Goal: Find contact information: Find contact information

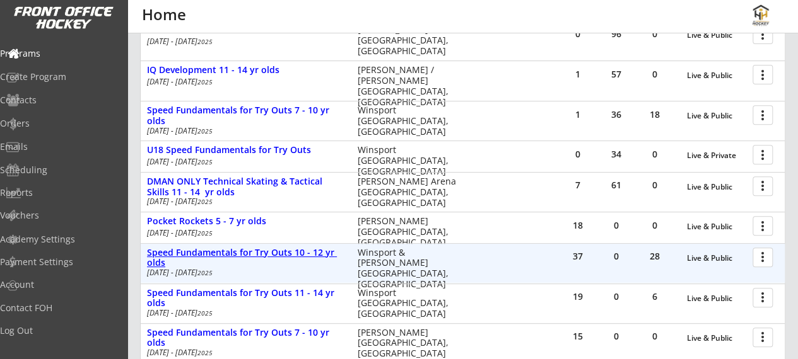
scroll to position [242, 0]
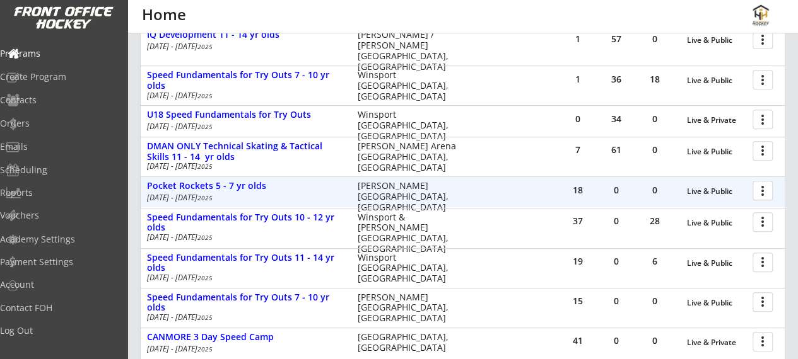
click at [768, 185] on div at bounding box center [765, 190] width 22 height 22
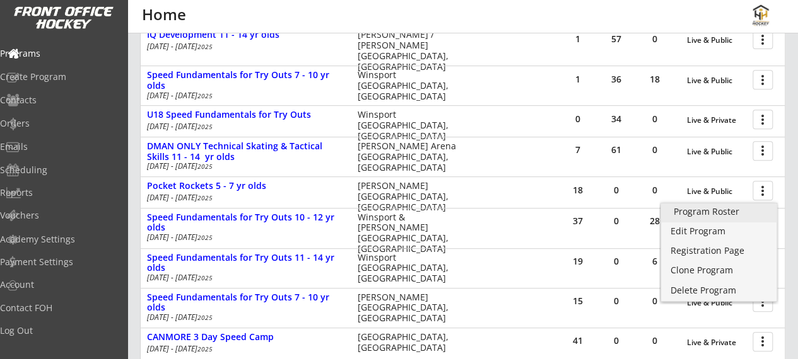
click at [716, 215] on div "Program Roster" at bounding box center [719, 211] width 91 height 9
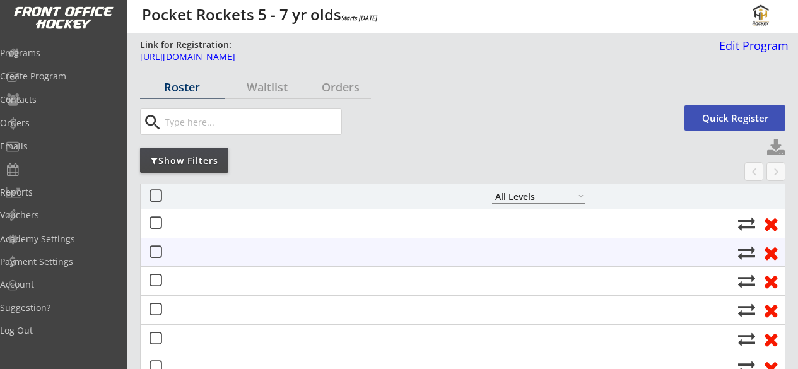
select select ""All Levels""
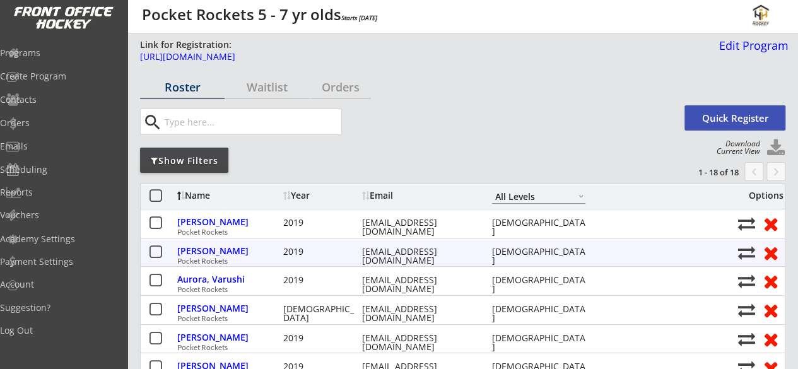
click at [0, 33] on div "Programs Create Program Contacts Orders Emails Scheduling Reports Vouchers Acad…" at bounding box center [63, 184] width 127 height 369
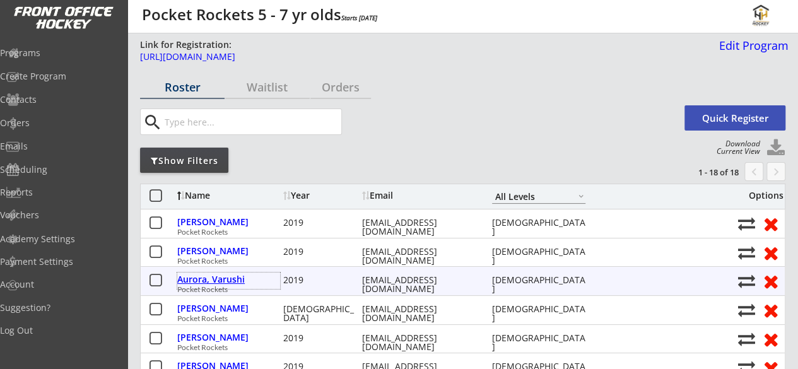
click at [223, 278] on div "Aurora, Varushi" at bounding box center [228, 279] width 103 height 9
select select ""[DEMOGRAPHIC_DATA]""
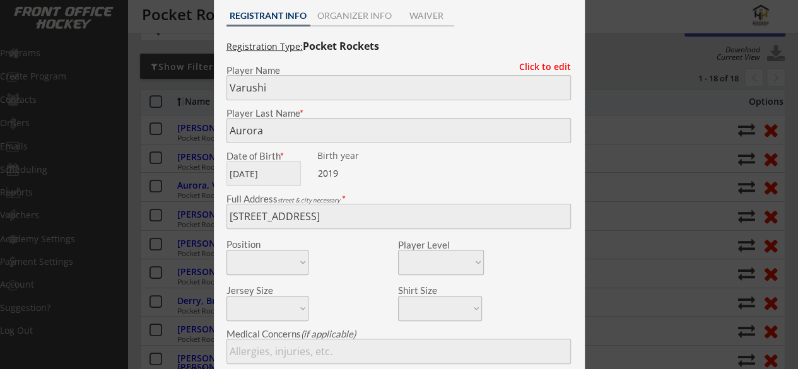
scroll to position [51, 0]
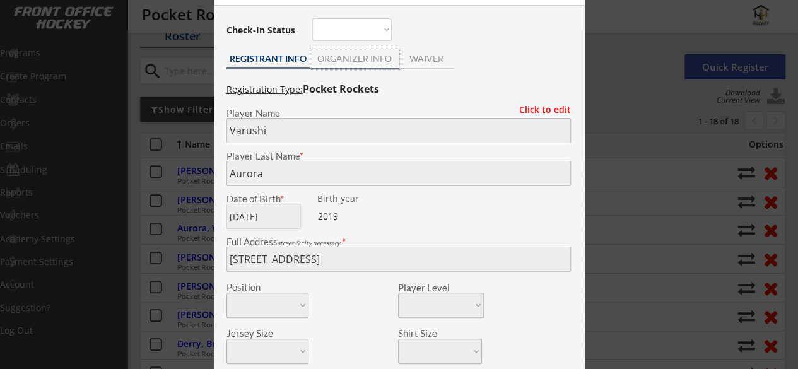
click at [375, 66] on div "ORGANIZER INFO" at bounding box center [354, 59] width 89 height 19
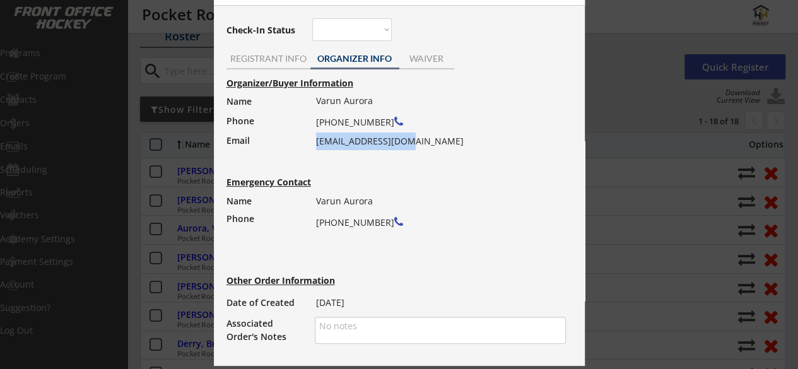
drag, startPoint x: 415, startPoint y: 141, endPoint x: 316, endPoint y: 144, distance: 99.0
click at [316, 144] on div "Varun Aurora [PHONE_NUMBER] [EMAIL_ADDRESS][DOMAIN_NAME]" at bounding box center [437, 121] width 242 height 58
copy div "[EMAIL_ADDRESS][DOMAIN_NAME]"
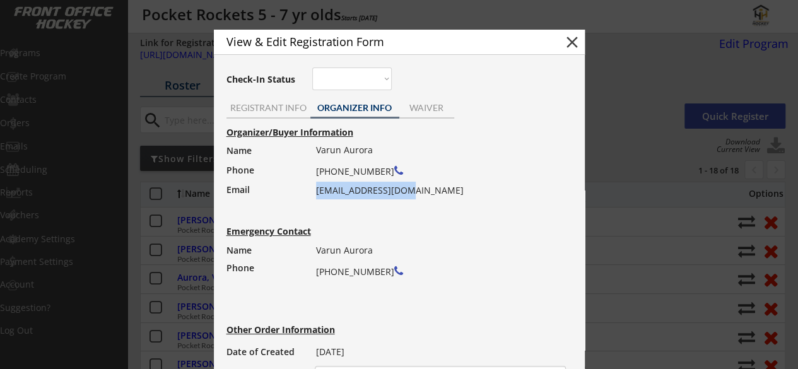
scroll to position [3, 0]
